Goal: Information Seeking & Learning: Learn about a topic

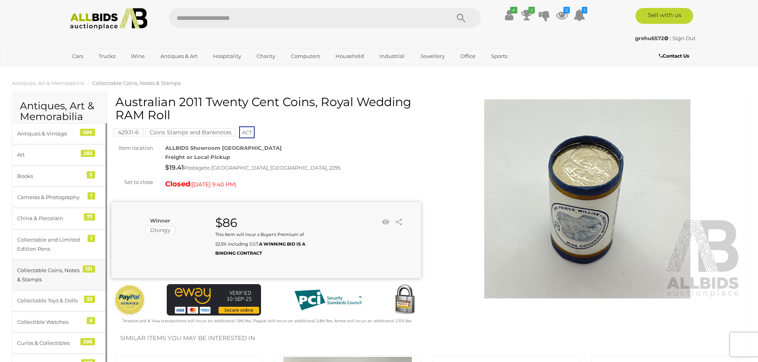
click at [36, 272] on div "Collectable Coins, Notes & Stamps" at bounding box center [50, 275] width 66 height 19
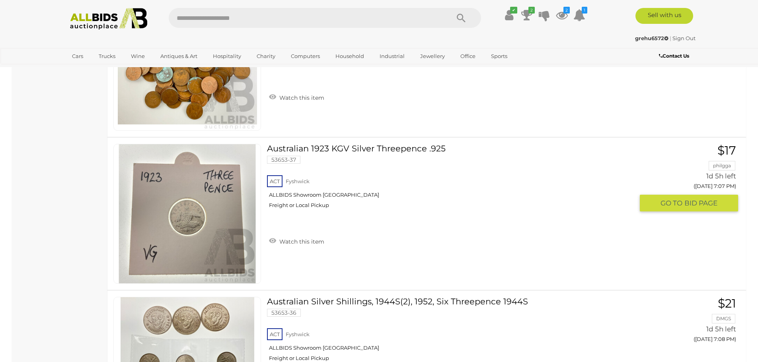
scroll to position [5092, 0]
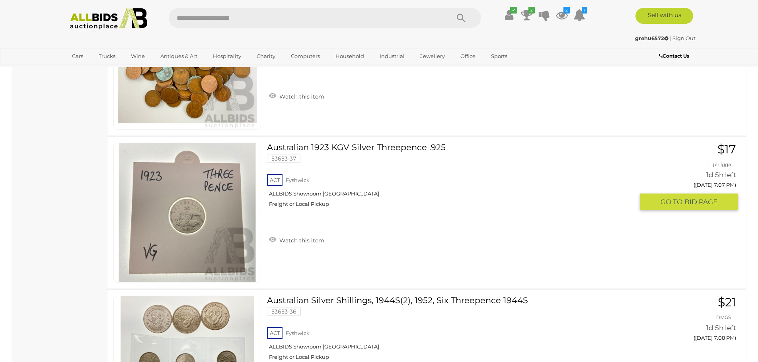
click at [191, 215] on img at bounding box center [187, 212] width 139 height 139
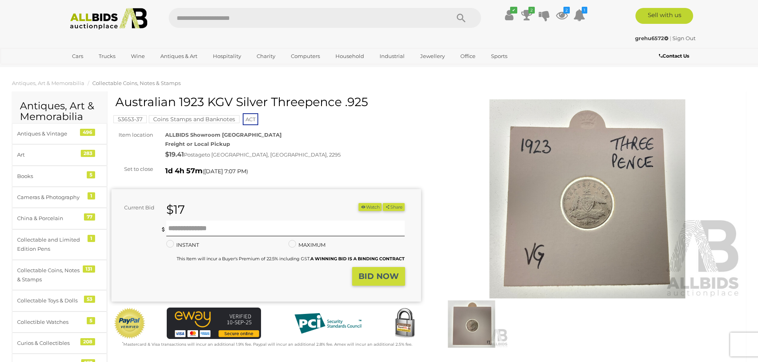
click at [471, 324] on img at bounding box center [471, 324] width 73 height 47
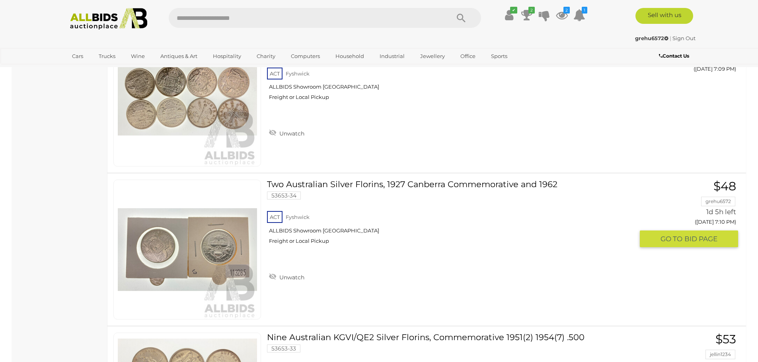
scroll to position [5500, 0]
